Goal: Use online tool/utility: Utilize a website feature to perform a specific function

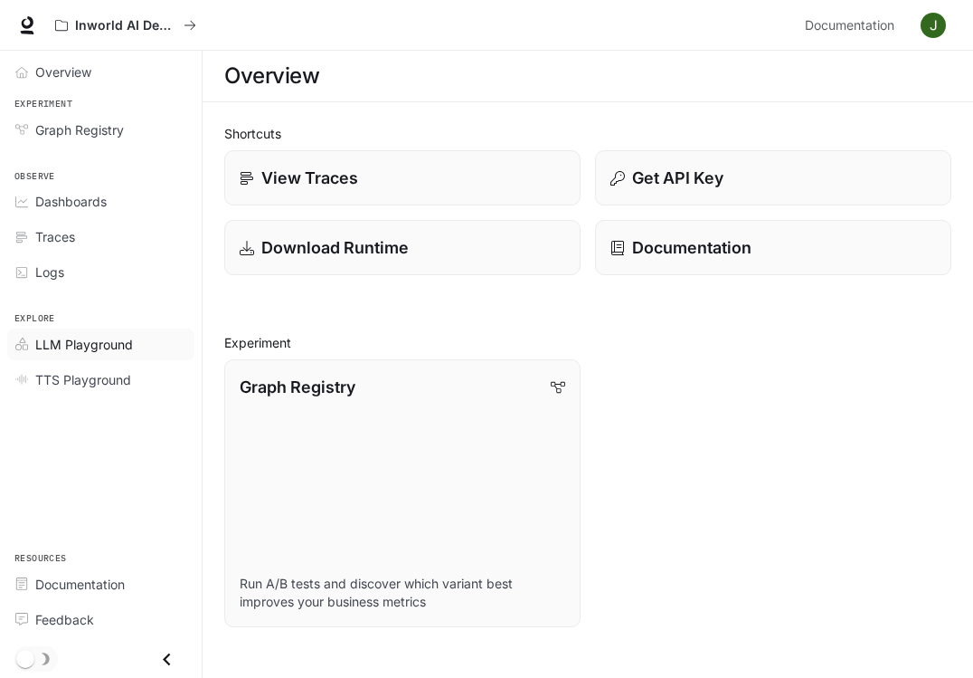
click at [94, 344] on span "LLM Playground" at bounding box center [84, 344] width 98 height 19
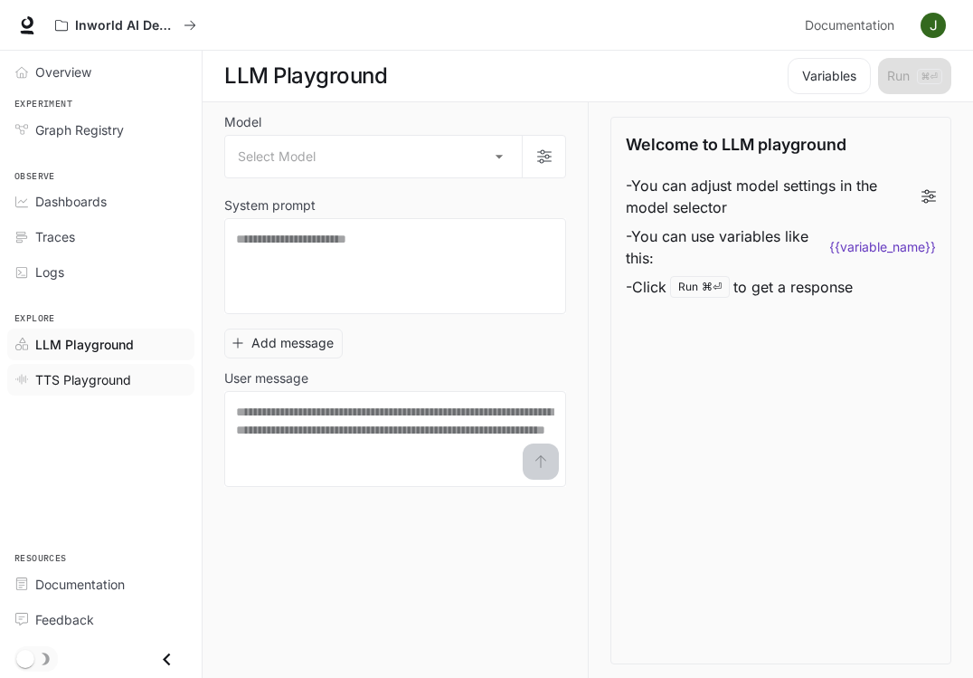
click at [85, 383] on span "TTS Playground" at bounding box center [83, 379] width 96 height 19
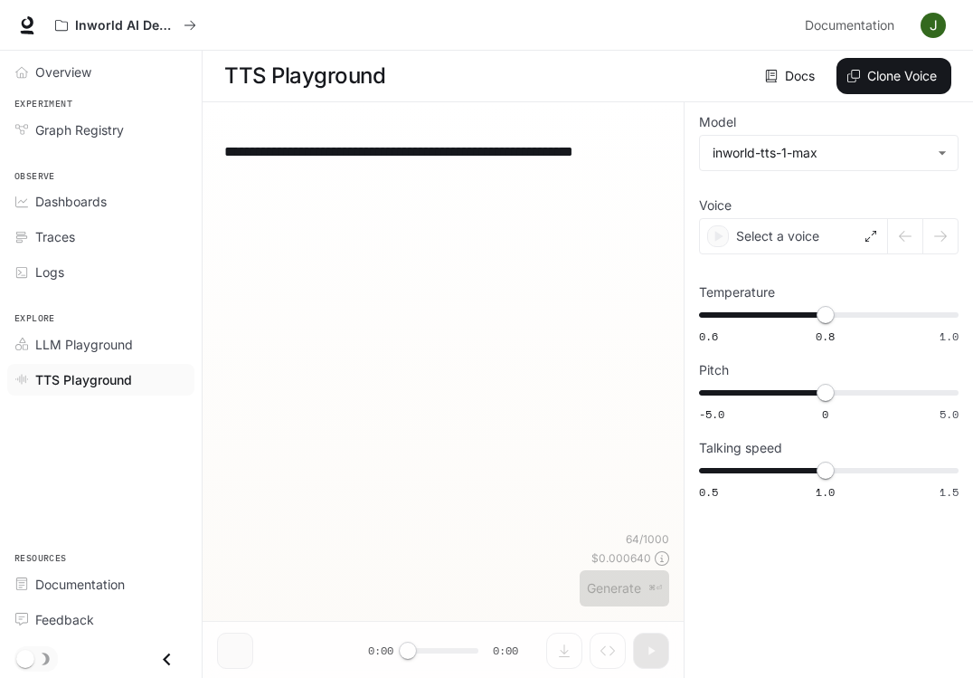
click at [373, 202] on div "**********" at bounding box center [443, 335] width 452 height 391
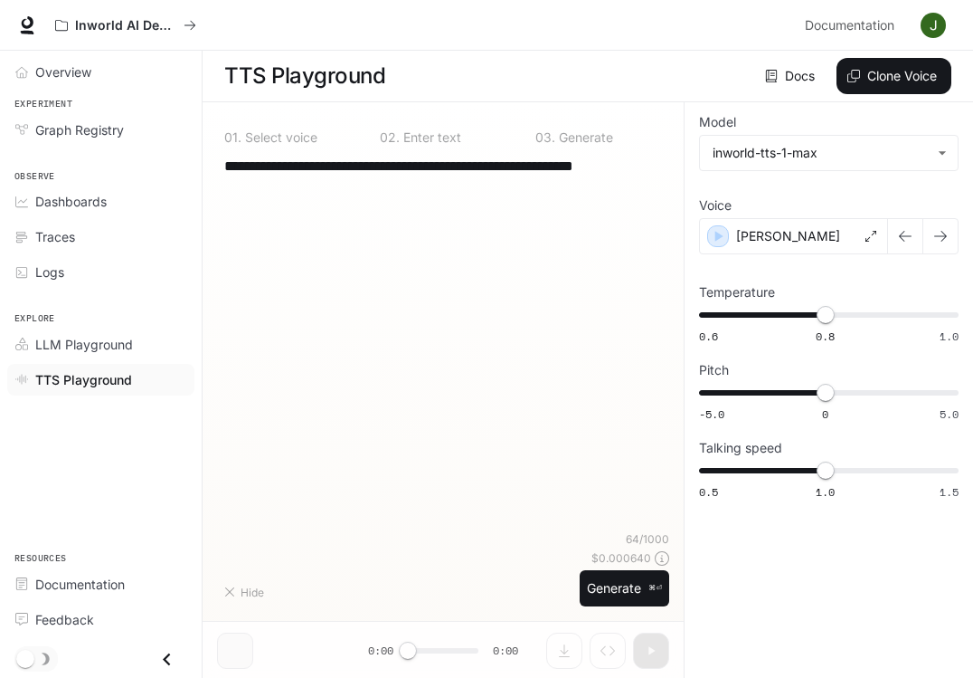
type textarea "**********"
type input "*"
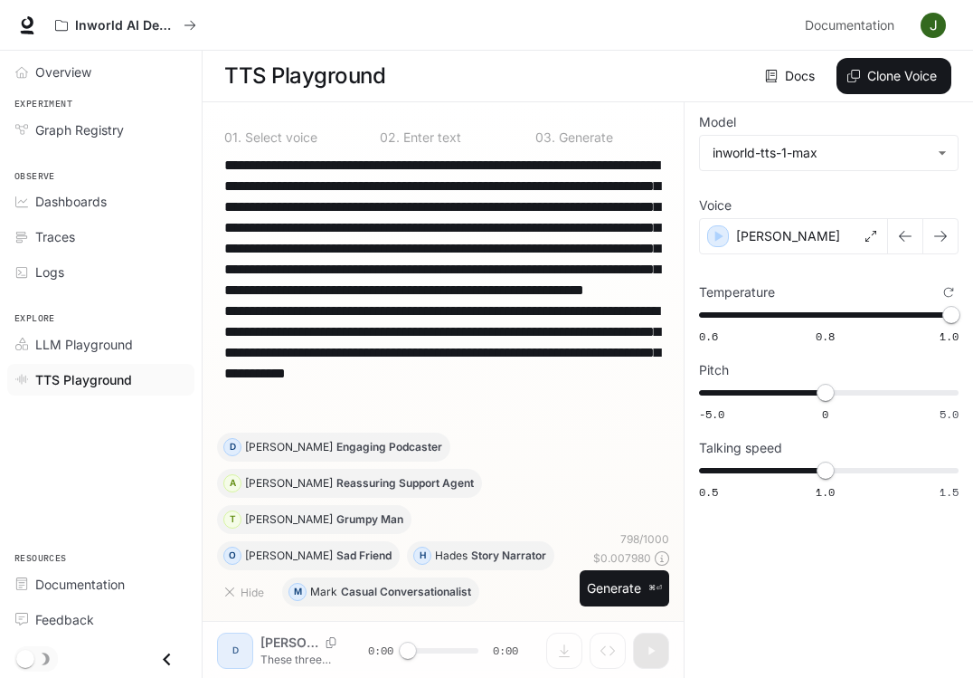
click at [443, 409] on textarea "**********" at bounding box center [443, 290] width 438 height 270
paste textarea
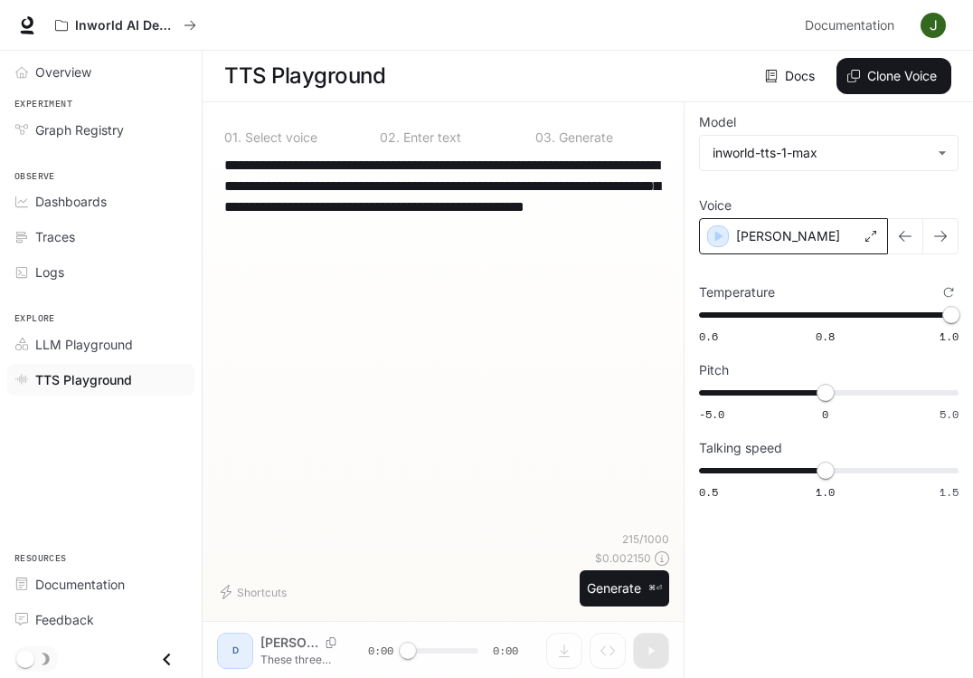
type textarea "**********"
click at [874, 237] on icon at bounding box center [871, 236] width 11 height 11
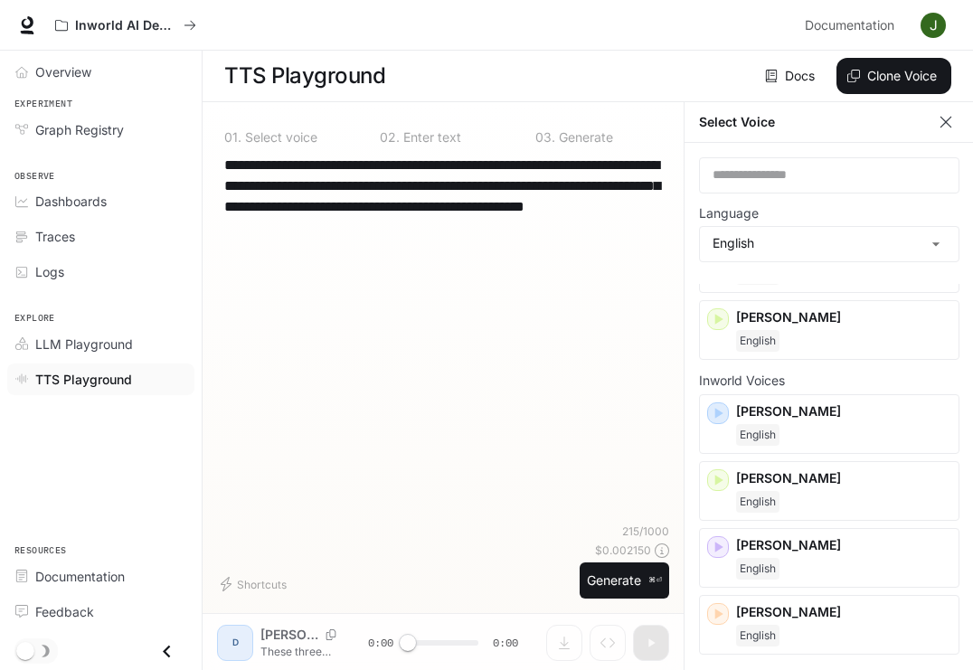
scroll to position [349, 0]
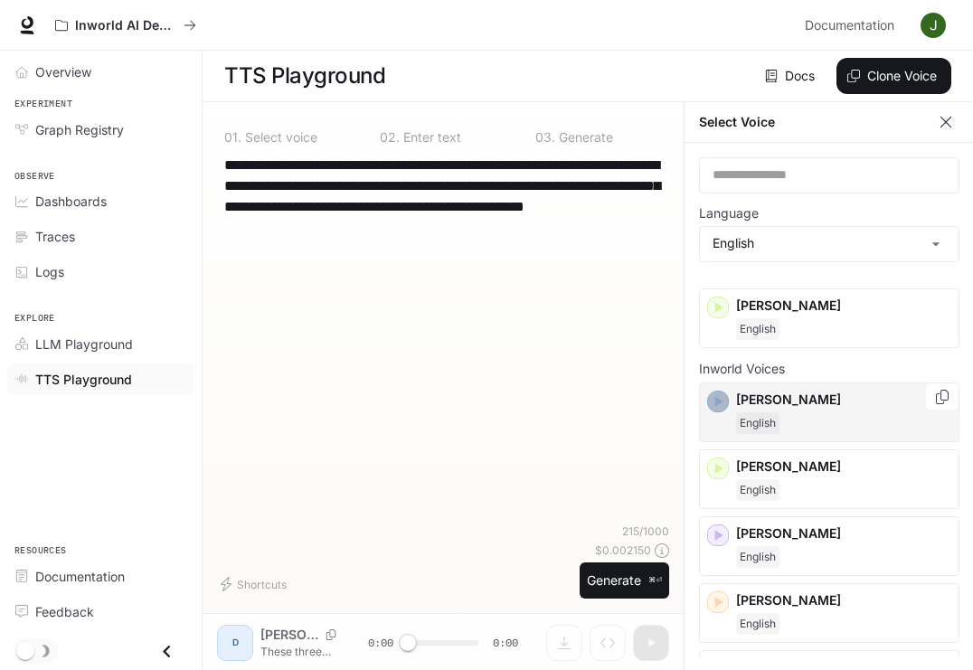
click at [711, 398] on icon "button" at bounding box center [718, 402] width 18 height 18
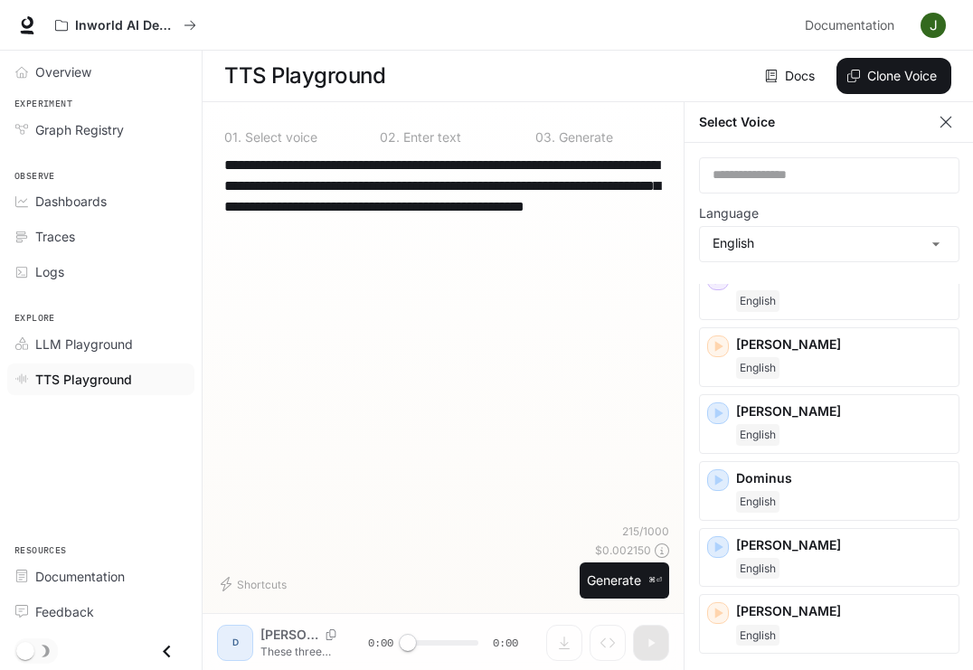
scroll to position [8, 0]
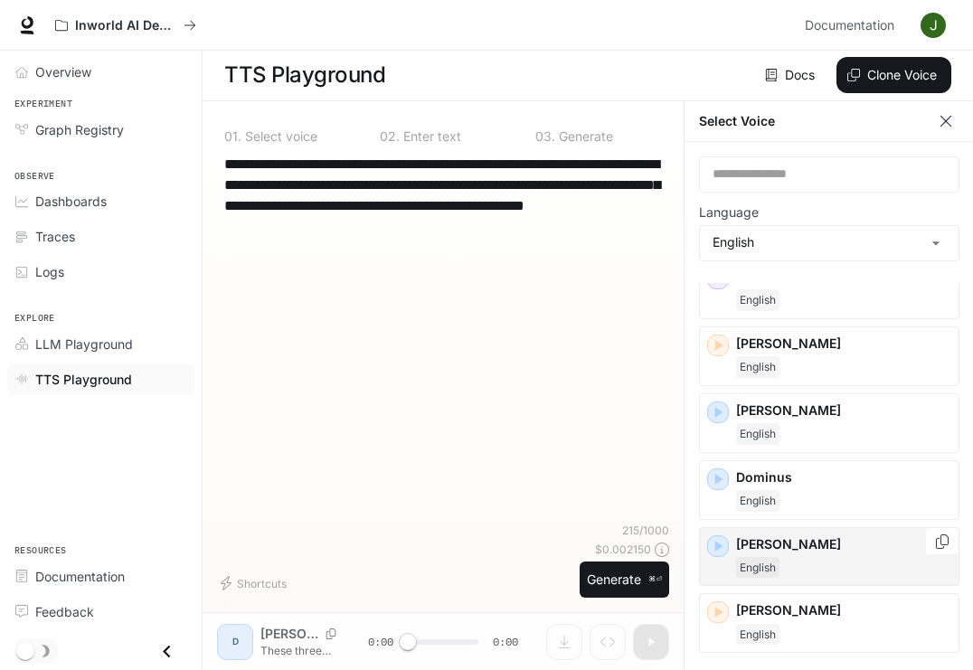
click at [725, 545] on icon "button" at bounding box center [718, 546] width 18 height 18
click at [810, 545] on p "[PERSON_NAME]" at bounding box center [843, 544] width 215 height 18
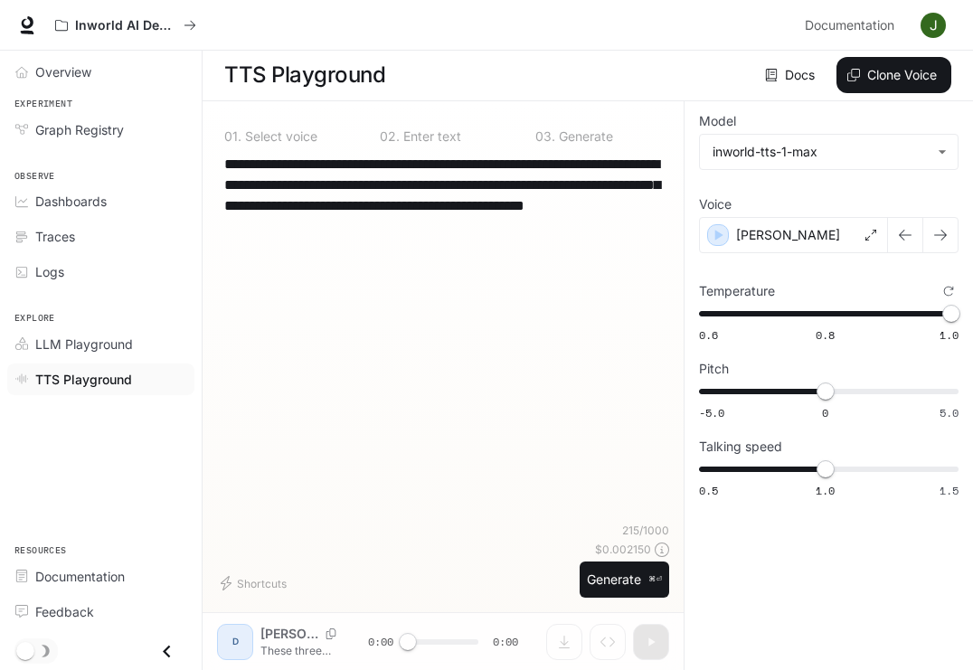
scroll to position [1, 0]
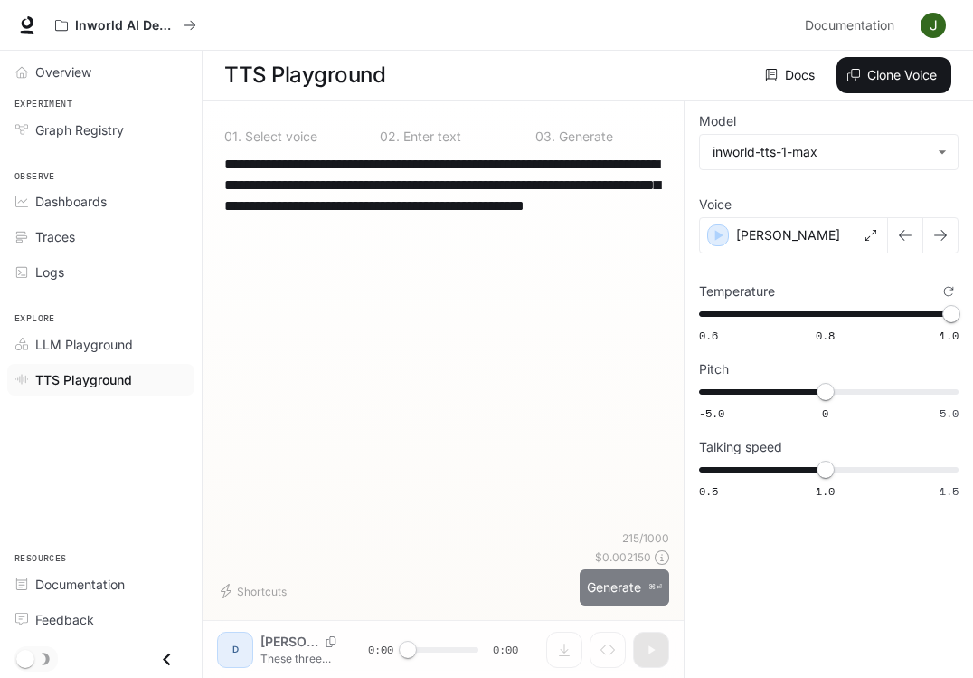
click at [631, 585] on button "Generate ⌘⏎" at bounding box center [625, 587] width 90 height 37
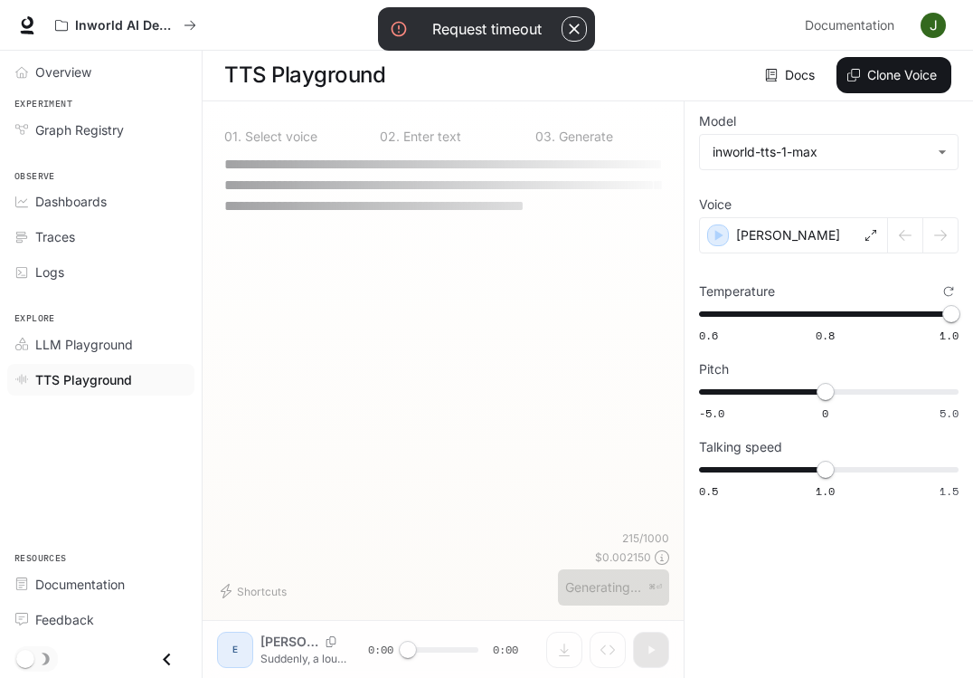
click at [505, 268] on div "**********" at bounding box center [443, 342] width 452 height 376
click at [575, 31] on icon "button" at bounding box center [574, 29] width 11 height 11
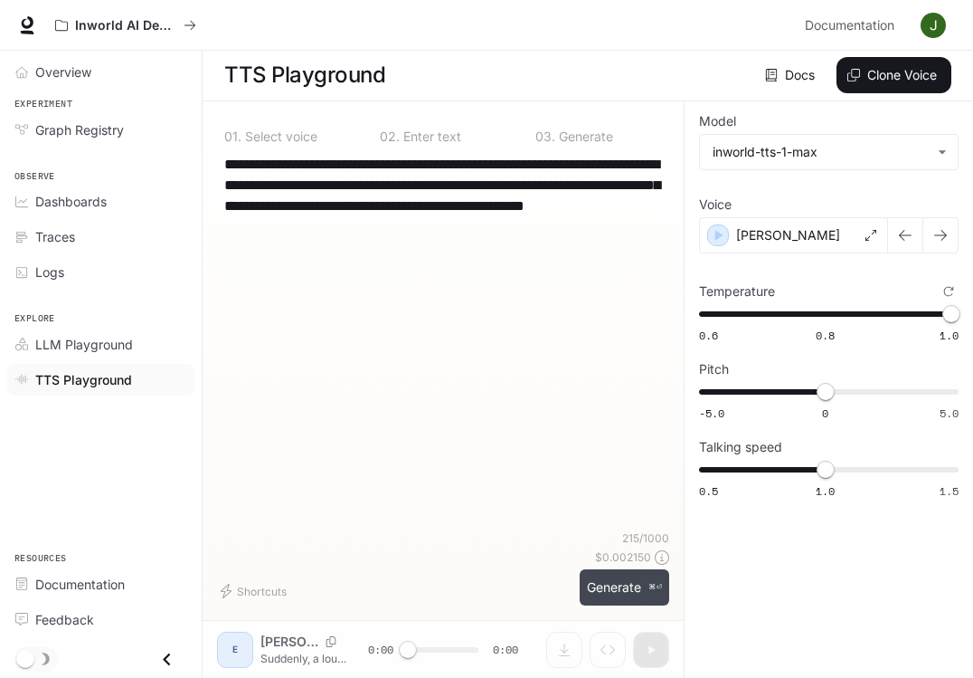
click at [628, 592] on button "Generate ⌘⏎" at bounding box center [625, 587] width 90 height 37
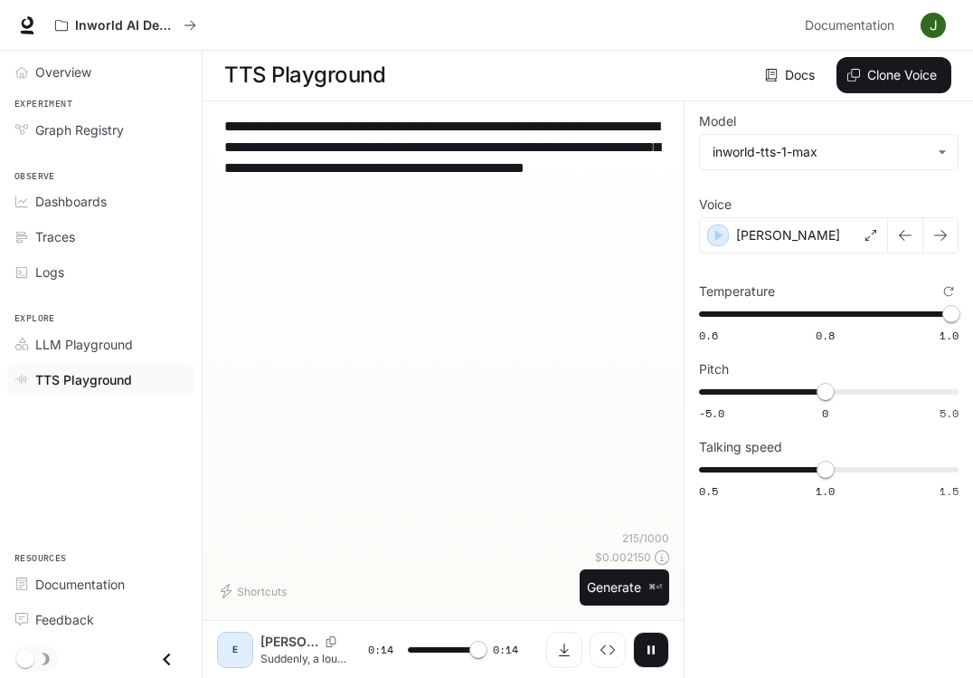
type input "*"
click at [564, 652] on icon "Download audio" at bounding box center [564, 649] width 14 height 14
click at [820, 239] on div "[PERSON_NAME]" at bounding box center [793, 235] width 189 height 36
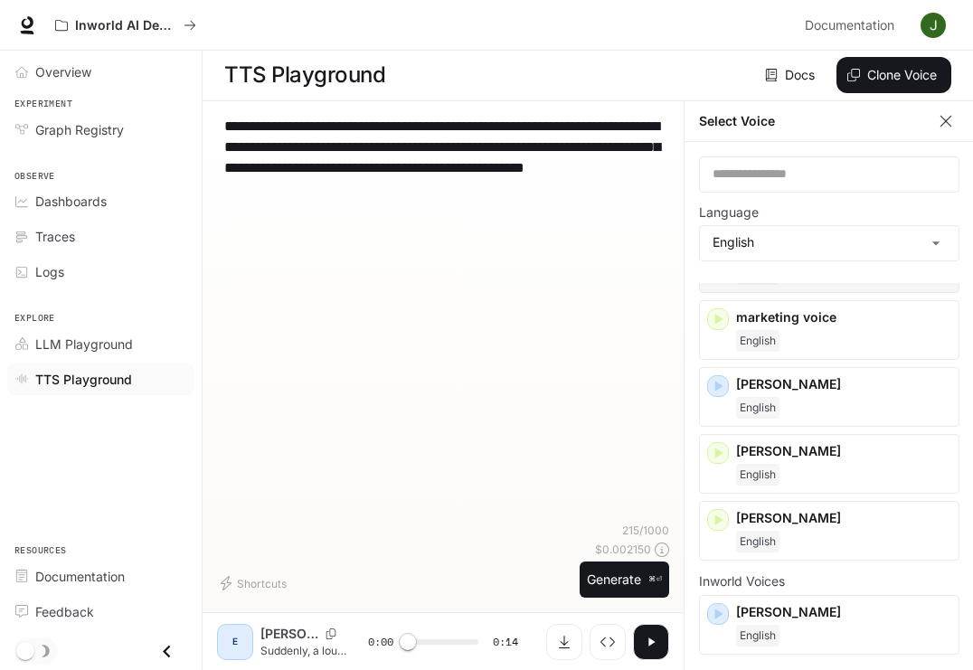
scroll to position [141, 0]
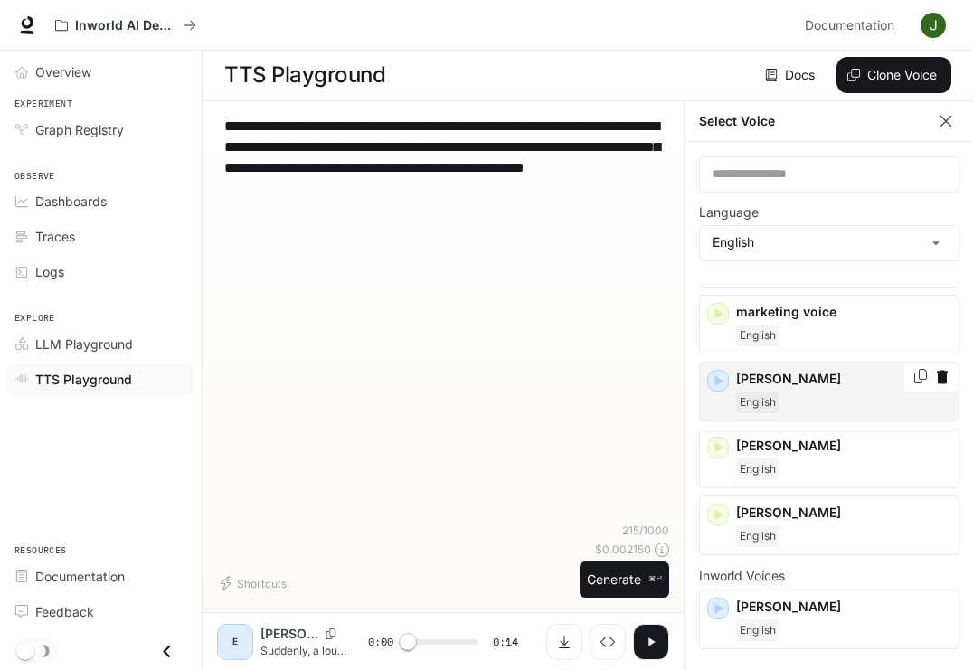
click at [718, 384] on icon "button" at bounding box center [720, 380] width 8 height 11
click at [848, 398] on div "English" at bounding box center [843, 403] width 215 height 22
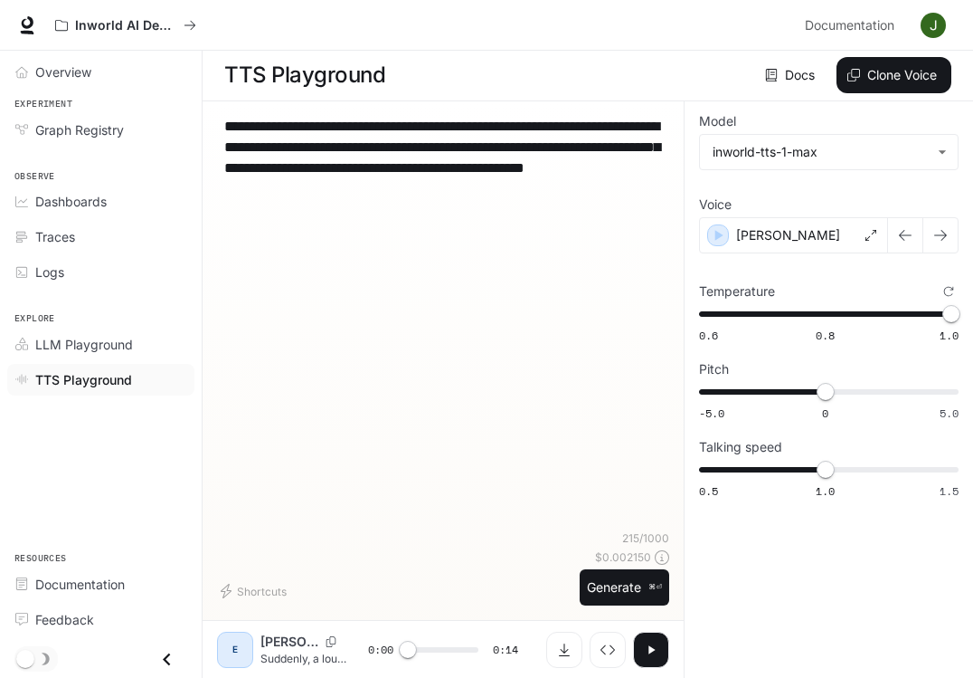
click at [498, 202] on div "**********" at bounding box center [443, 323] width 452 height 414
drag, startPoint x: 484, startPoint y: 191, endPoint x: 221, endPoint y: 49, distance: 299.1
click at [221, 49] on div "**********" at bounding box center [486, 338] width 973 height 678
paste textarea
type textarea "**********"
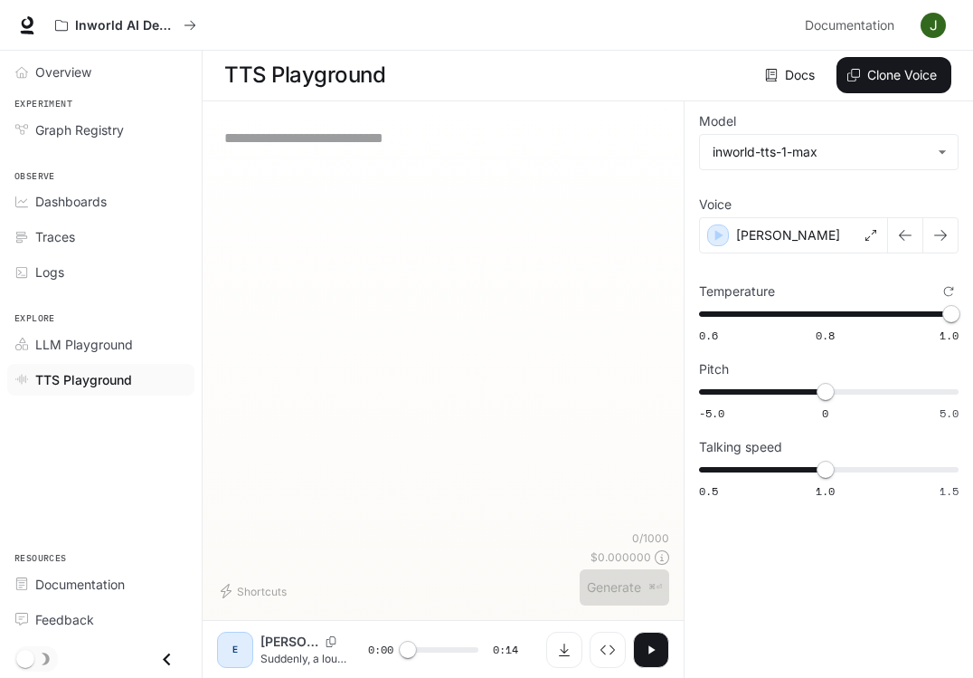
paste textarea "**********"
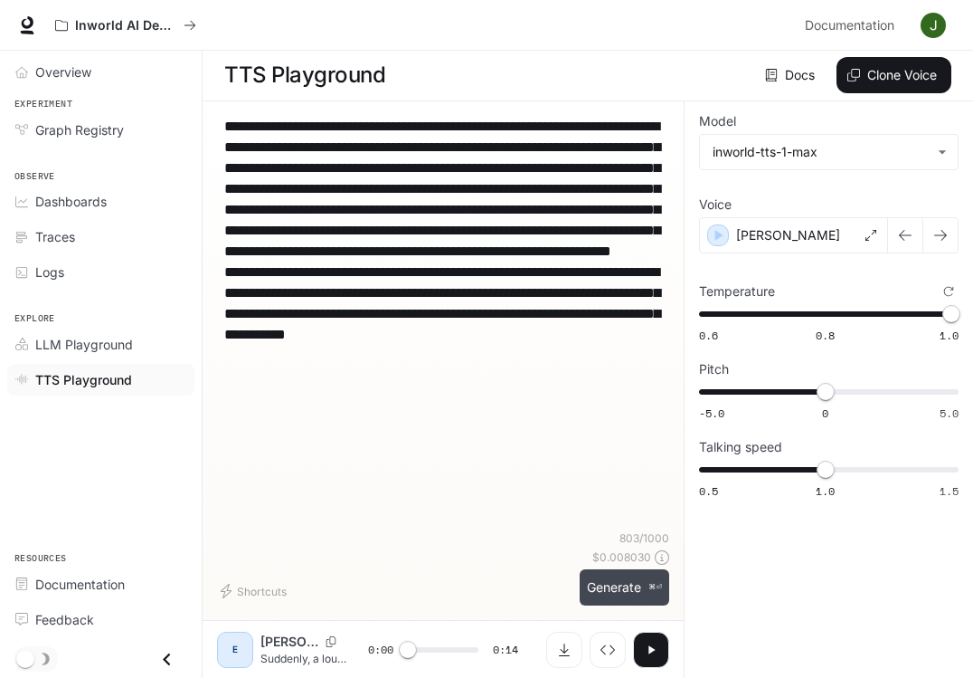
type textarea "**********"
click at [630, 593] on button "Generate ⌘⏎" at bounding box center [625, 587] width 90 height 37
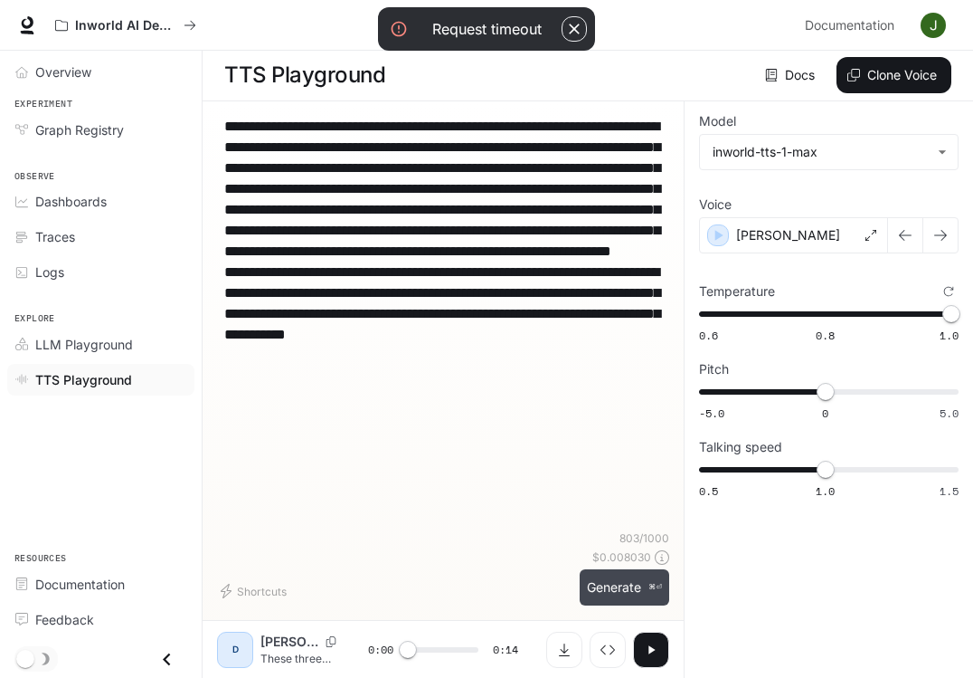
click at [625, 601] on button "Generate ⌘⏎" at bounding box center [625, 587] width 90 height 37
click at [781, 189] on div "**********" at bounding box center [829, 308] width 260 height 385
click at [870, 238] on icon at bounding box center [871, 235] width 11 height 11
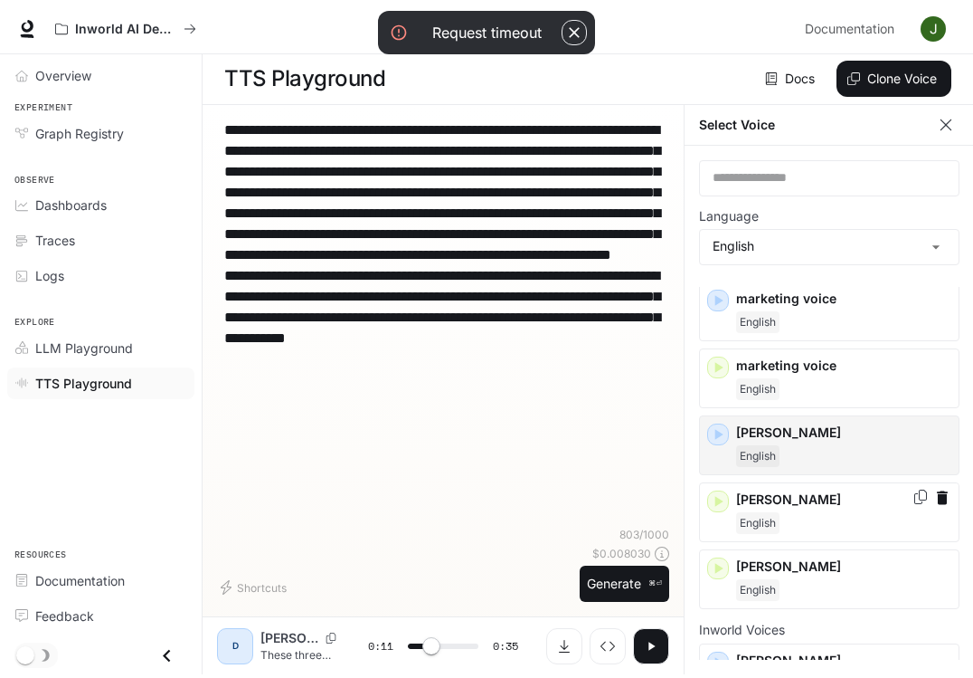
scroll to position [94, 0]
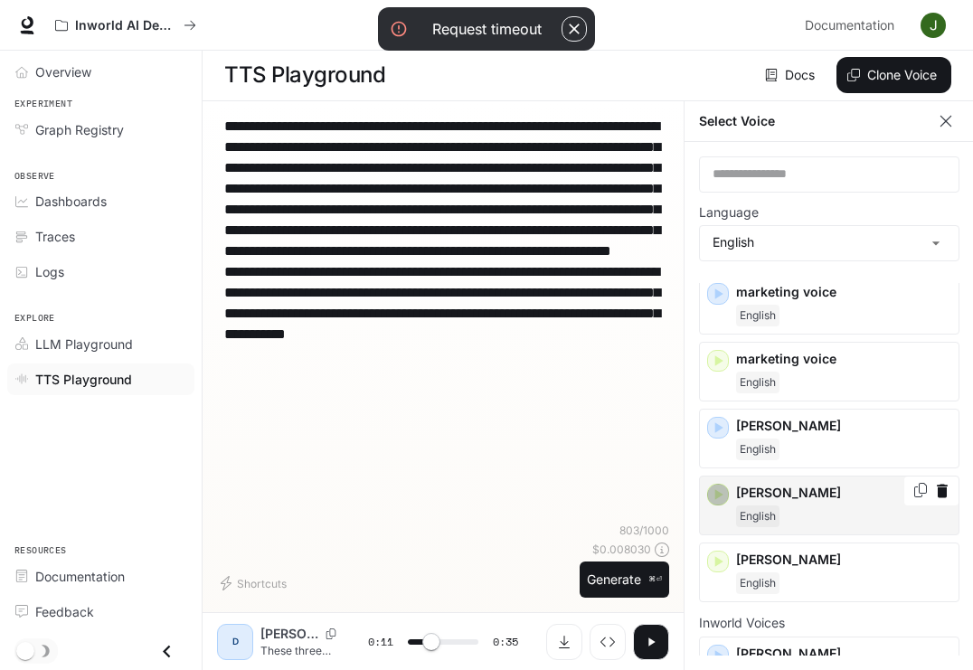
click at [717, 502] on icon "button" at bounding box center [718, 495] width 18 height 18
click at [808, 485] on p "[PERSON_NAME]" at bounding box center [843, 493] width 215 height 18
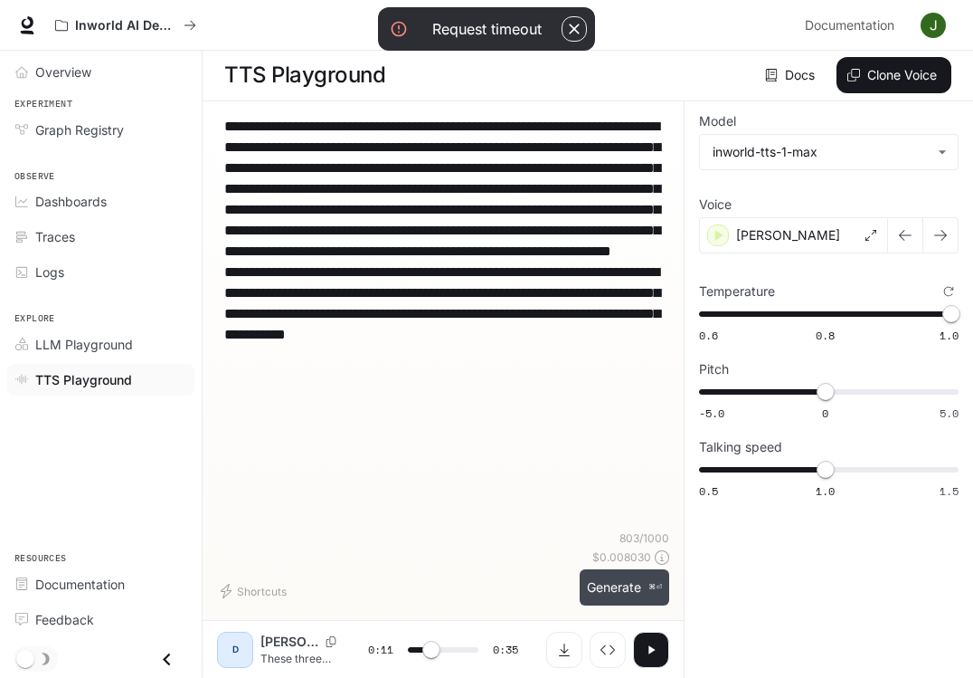
click at [620, 592] on button "Generate ⌘⏎" at bounding box center [625, 587] width 90 height 37
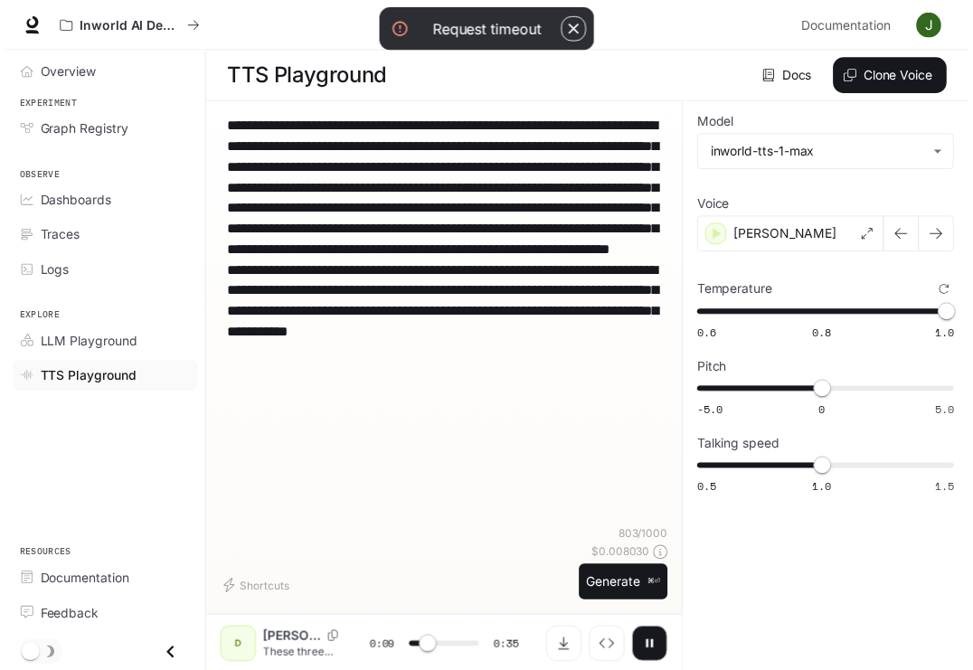
scroll to position [1, 0]
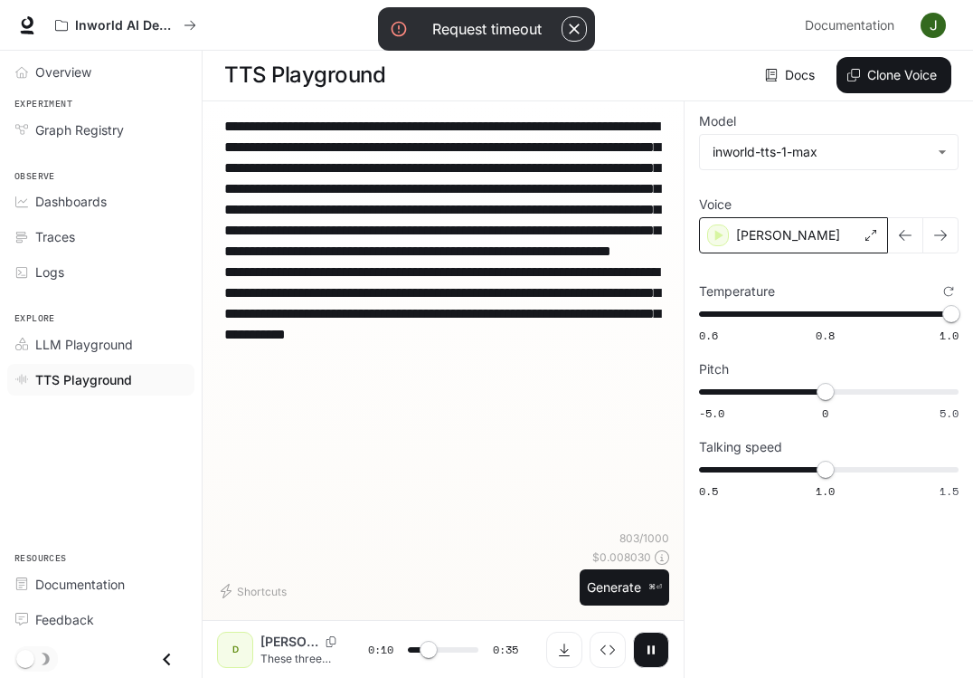
click at [873, 242] on div "[PERSON_NAME]" at bounding box center [793, 235] width 189 height 36
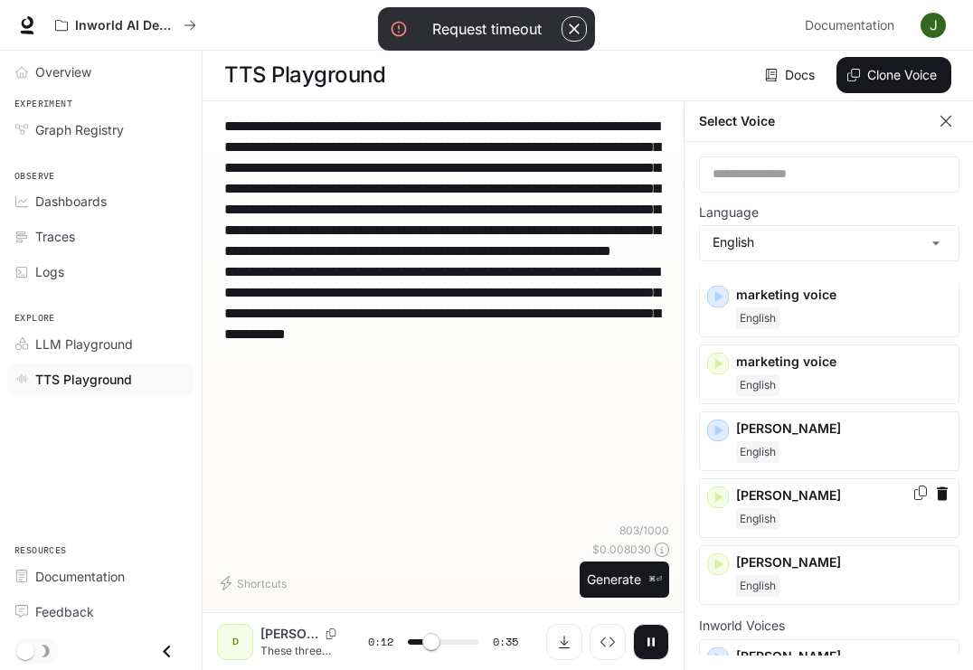
scroll to position [151, 0]
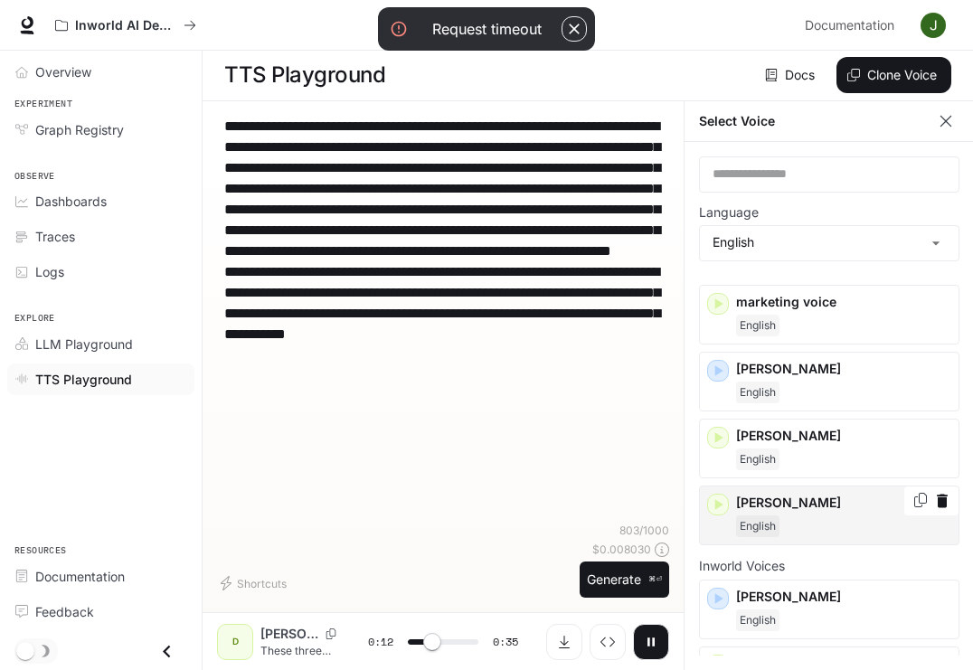
click at [778, 511] on p "[PERSON_NAME]" at bounding box center [843, 503] width 215 height 18
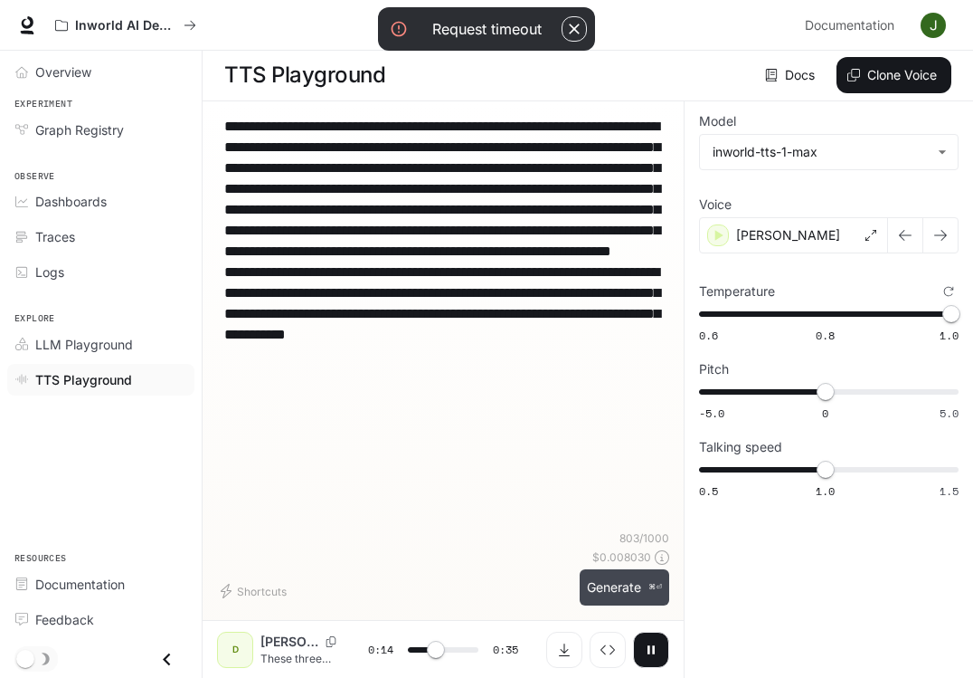
click at [640, 587] on button "Generate ⌘⏎" at bounding box center [625, 587] width 90 height 37
click at [579, 31] on icon "button" at bounding box center [574, 29] width 18 height 18
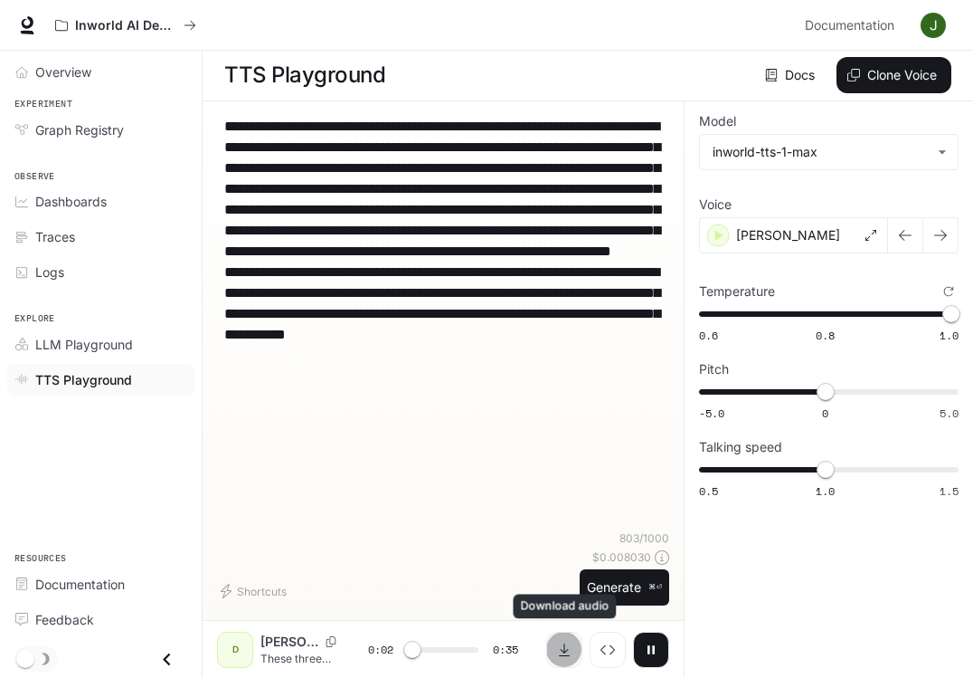
click at [569, 648] on icon "Download audio" at bounding box center [564, 649] width 14 height 14
type input "*"
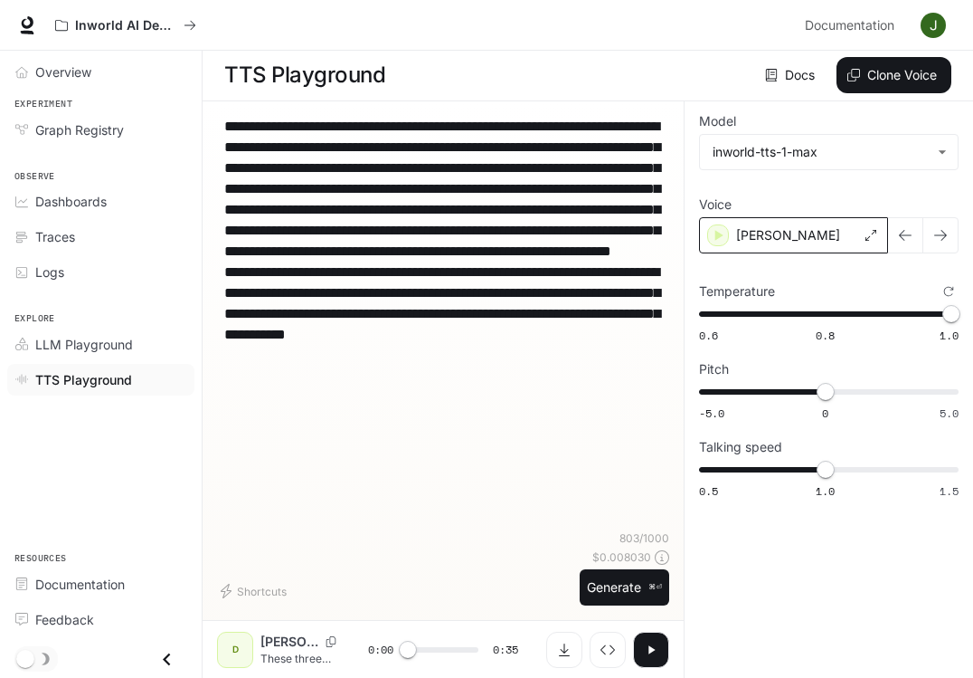
click at [861, 241] on div "[PERSON_NAME]" at bounding box center [793, 235] width 189 height 36
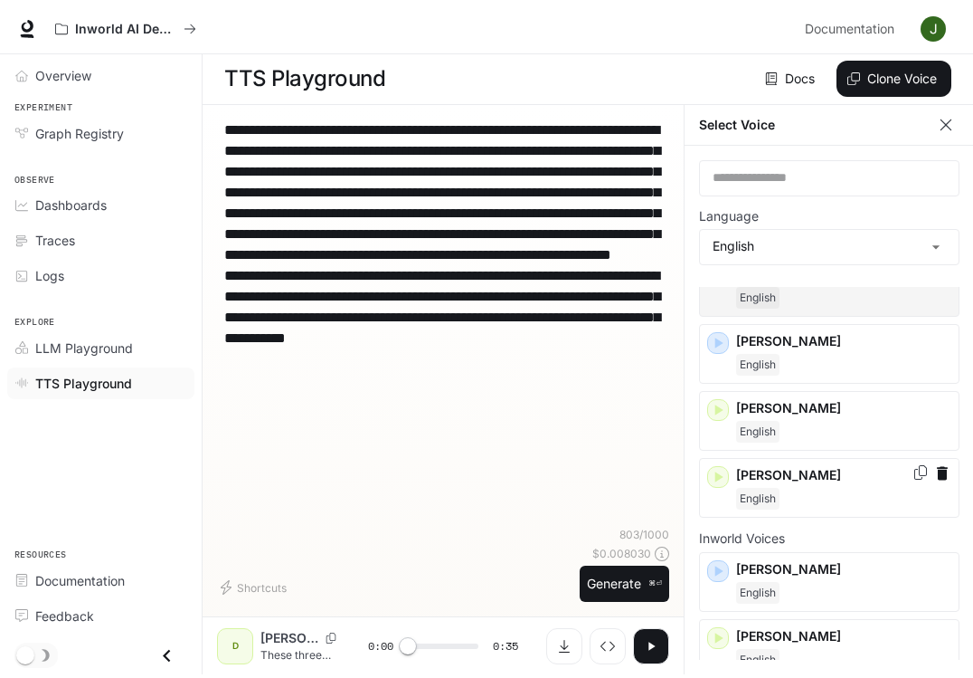
scroll to position [206, 0]
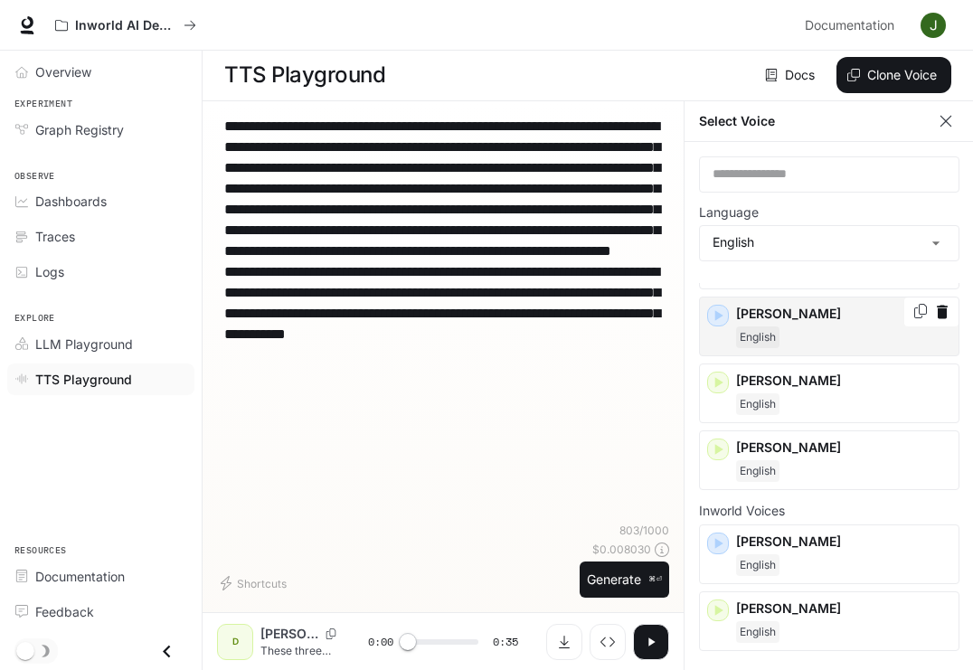
click at [716, 321] on icon "button" at bounding box center [718, 316] width 18 height 18
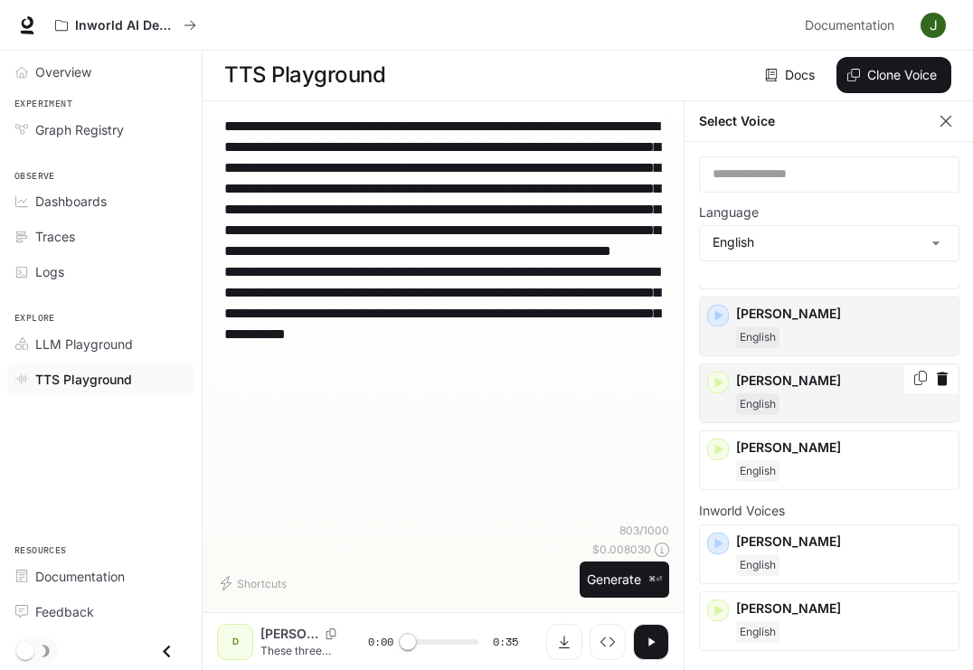
click at [719, 380] on icon "button" at bounding box center [720, 382] width 8 height 11
click at [812, 317] on p "[PERSON_NAME]" at bounding box center [843, 314] width 215 height 18
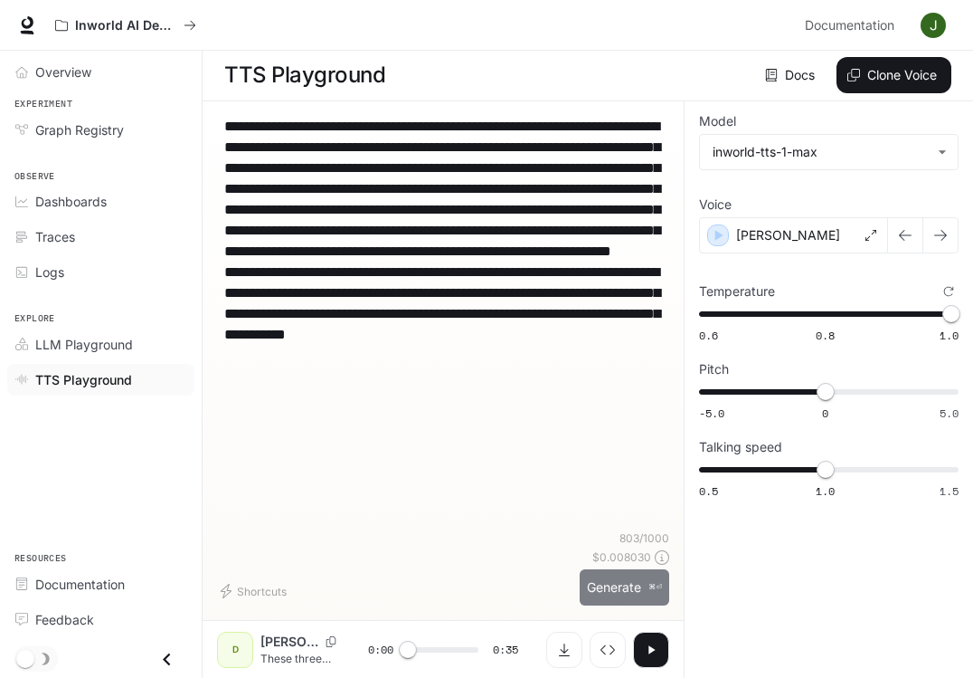
click at [623, 586] on button "Generate ⌘⏎" at bounding box center [625, 587] width 90 height 37
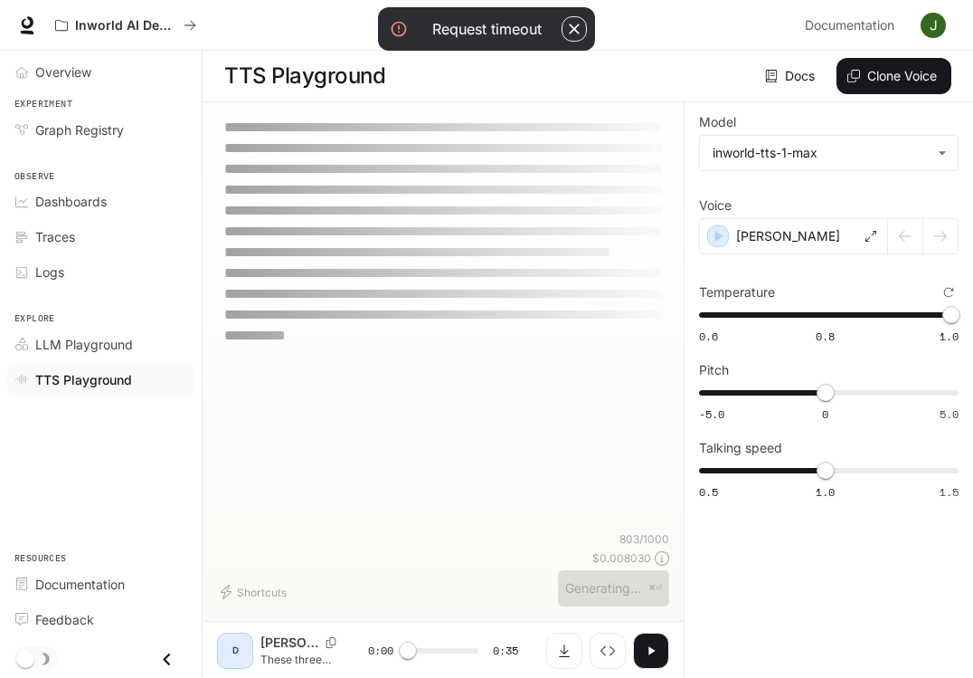
scroll to position [1, 0]
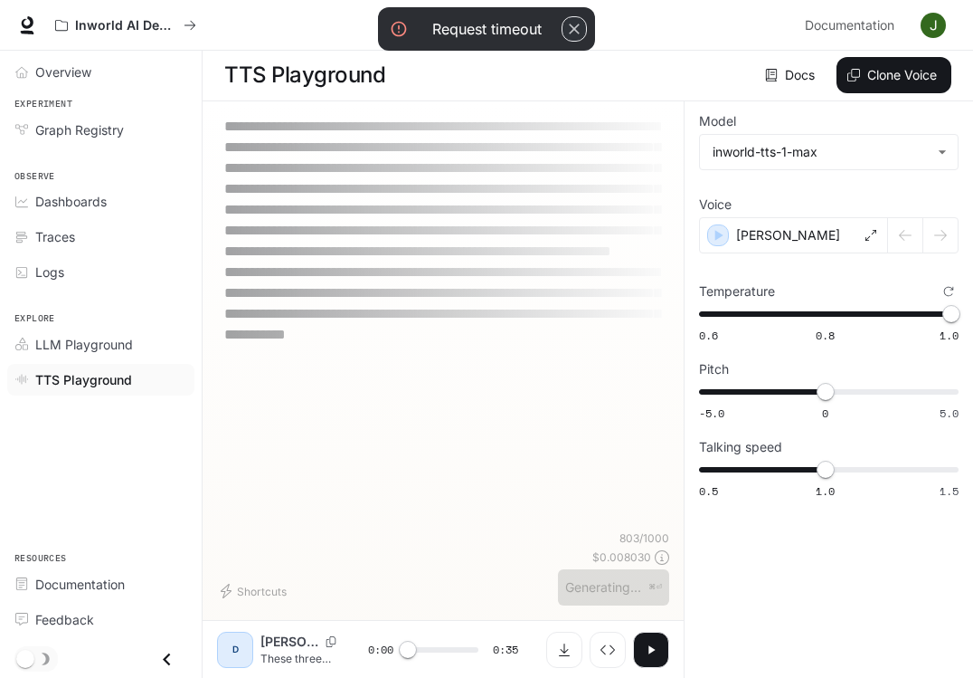
click at [570, 26] on icon "button" at bounding box center [574, 29] width 18 height 18
